Goal: Transaction & Acquisition: Purchase product/service

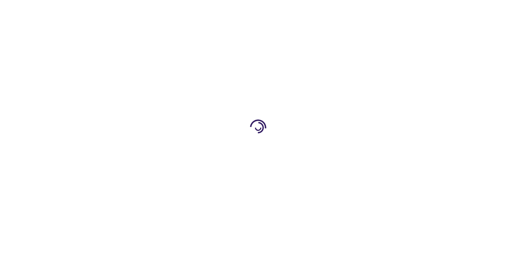
click at [341, 8] on link "Log In" at bounding box center [341, 8] width 11 height 4
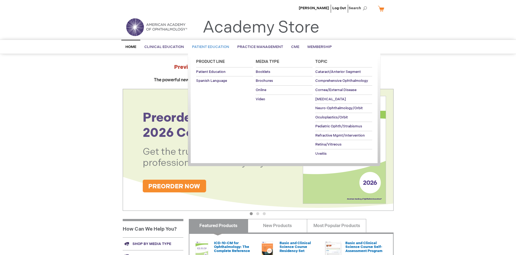
click at [209, 47] on span "Patient Education" at bounding box center [210, 47] width 37 height 4
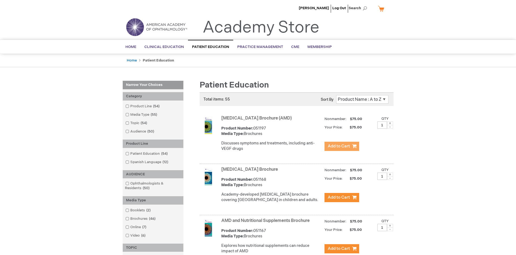
click at [342, 146] on span "Add to Cart" at bounding box center [339, 146] width 22 height 5
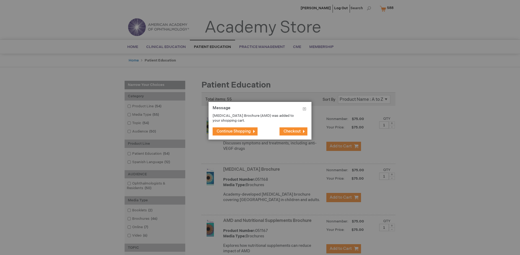
click at [234, 131] on span "Continue Shopping" at bounding box center [234, 131] width 34 height 5
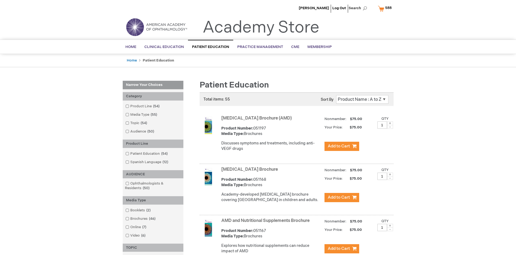
click at [267, 223] on link "AMD and Nutritional Supplements Brochure" at bounding box center [265, 220] width 88 height 5
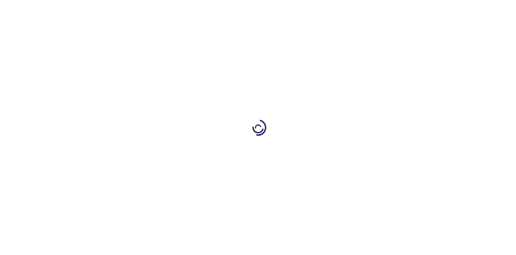
type input "1"
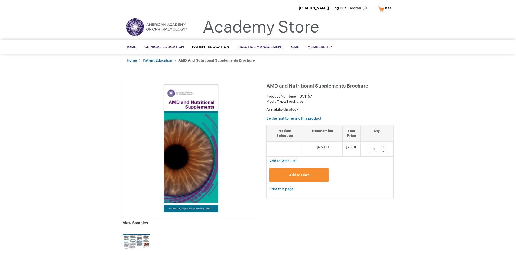
click at [299, 175] on span "Add to Cart" at bounding box center [299, 175] width 20 height 4
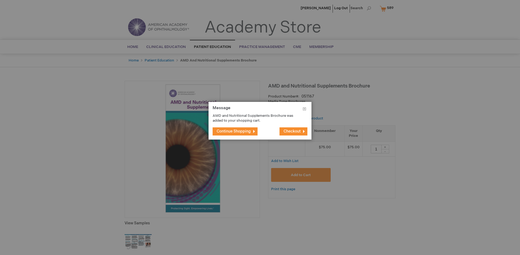
click at [234, 131] on span "Continue Shopping" at bounding box center [234, 131] width 34 height 5
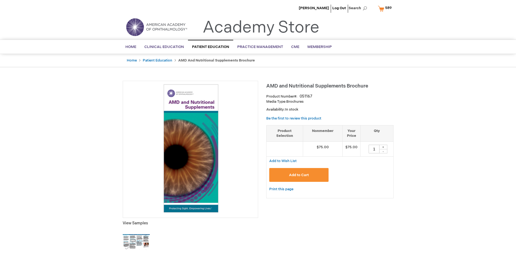
click at [386, 8] on span "589" at bounding box center [388, 8] width 7 height 4
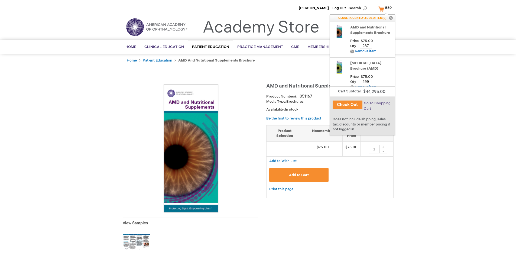
click at [377, 103] on span "Go To Shopping Cart" at bounding box center [377, 106] width 27 height 10
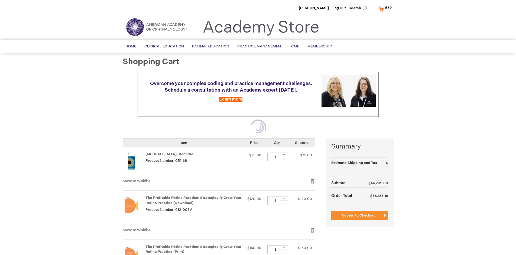
select select "US"
select select "41"
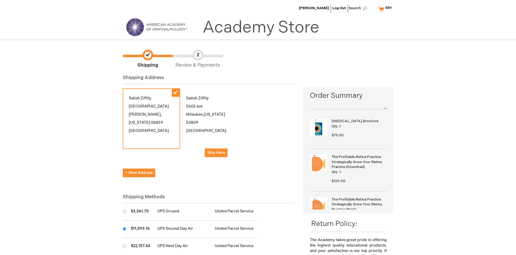
click at [124, 229] on input "radio" at bounding box center [125, 229] width 4 height 4
